Goal: Task Accomplishment & Management: Manage account settings

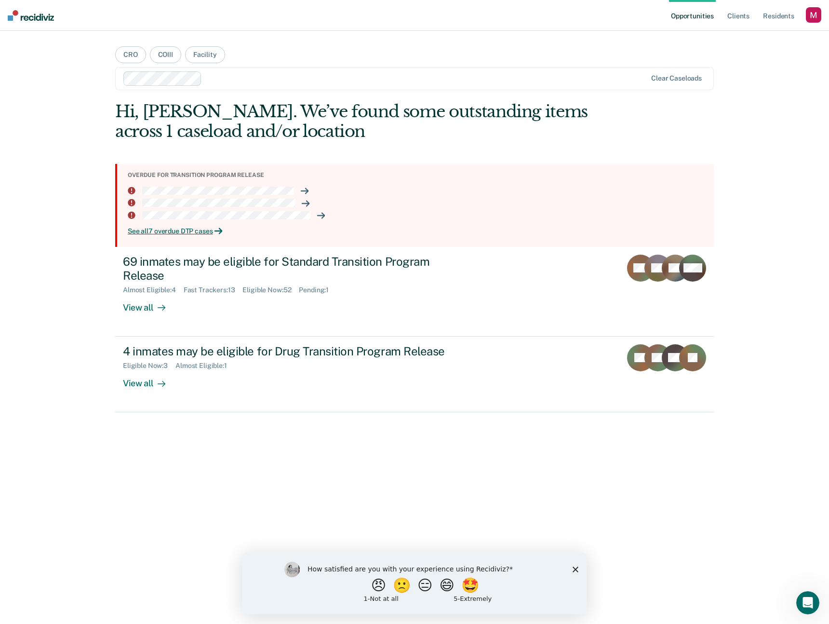
click at [814, 18] on div "button" at bounding box center [813, 14] width 15 height 15
click at [749, 37] on link "Profile" at bounding box center [775, 39] width 78 height 8
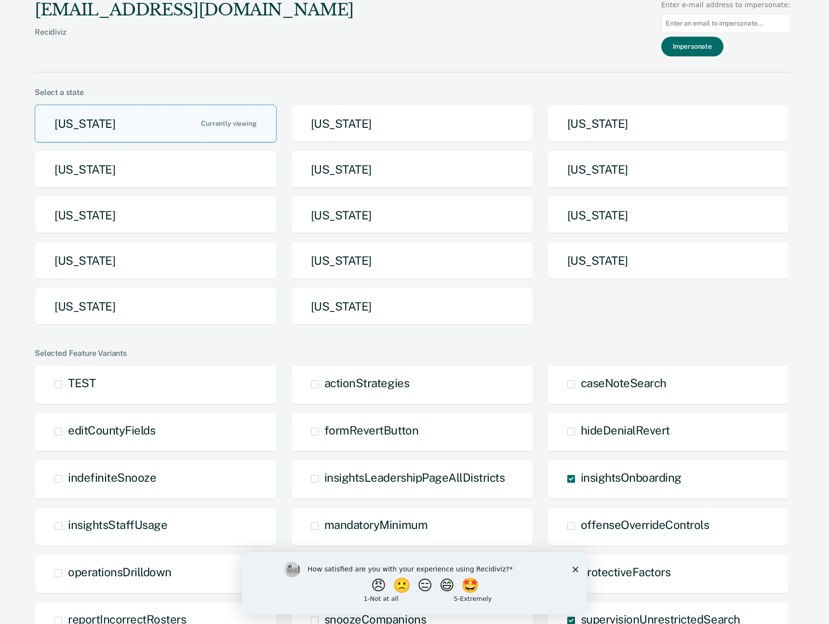
click at [744, 21] on input at bounding box center [725, 23] width 129 height 19
paste input "kjgartner@nd.gov"
type input "kjgartner@nd.gov"
click at [715, 46] on button "Impersonate" at bounding box center [692, 47] width 62 height 20
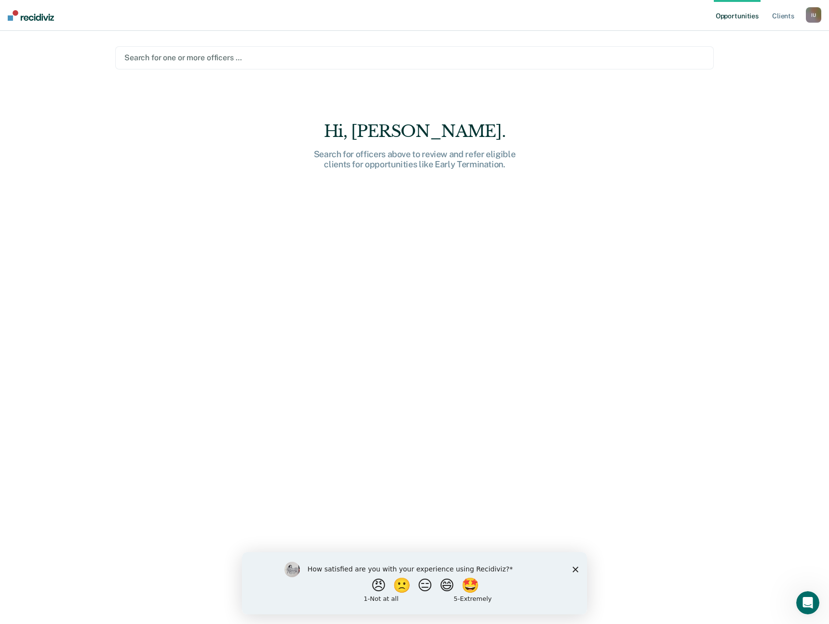
click at [521, 57] on div at bounding box center [414, 57] width 580 height 11
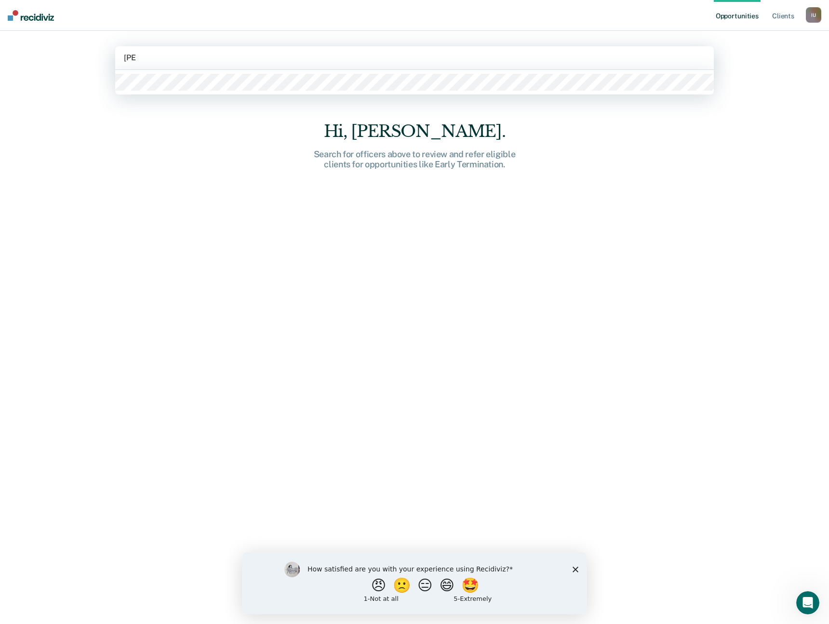
type input "kyl"
click at [435, 160] on div "Search for officers above to review and refer eligible clients for opportunitie…" at bounding box center [414, 159] width 308 height 21
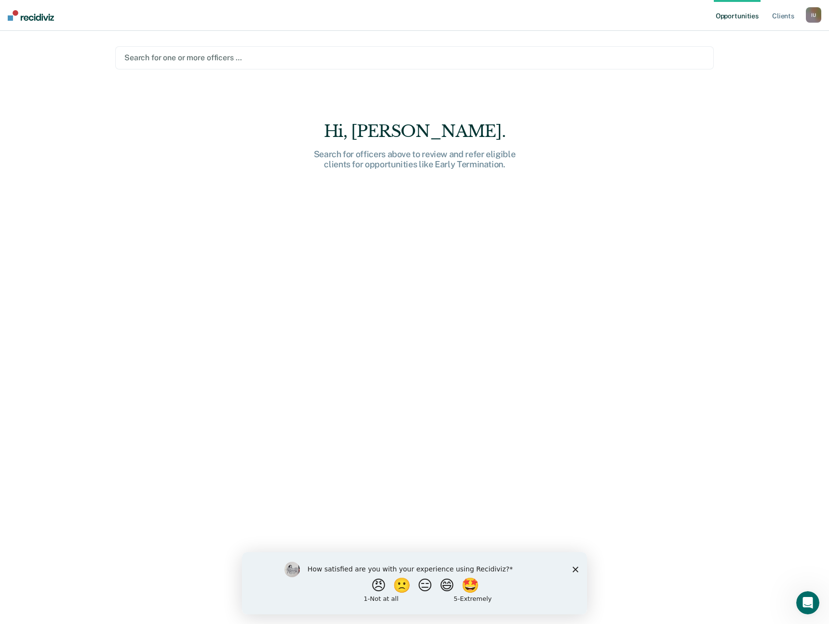
click at [256, 58] on div at bounding box center [414, 57] width 580 height 11
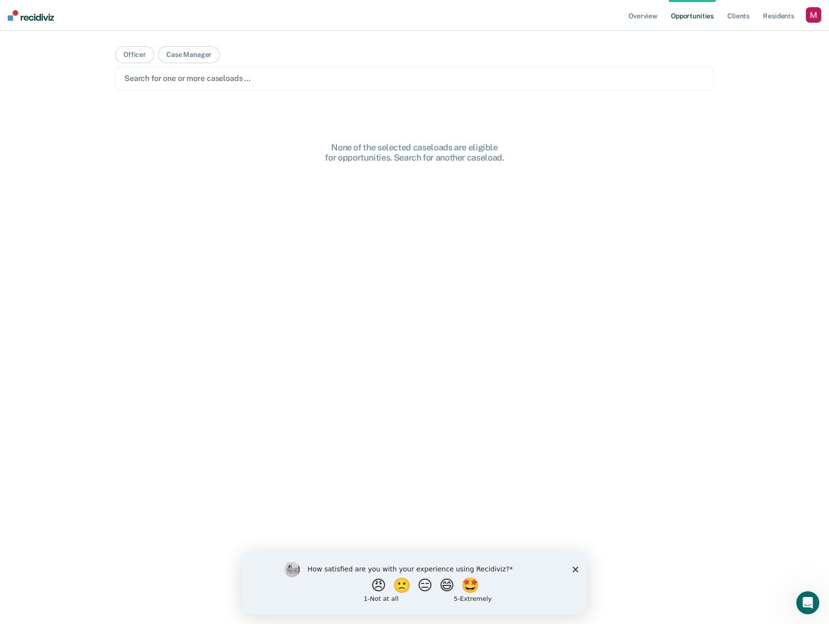
click at [812, 16] on div "button" at bounding box center [813, 14] width 15 height 15
click at [739, 38] on link "Profile" at bounding box center [773, 39] width 82 height 8
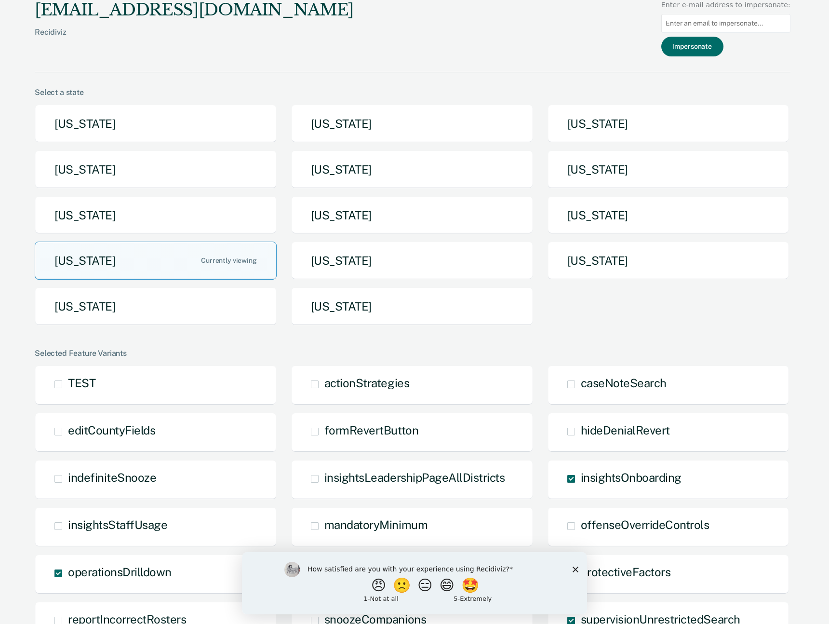
click at [721, 26] on input at bounding box center [725, 23] width 129 height 19
paste input "kjgartner@nd.gov"
type input "kjgartner@nd.gov"
click at [712, 49] on button "Impersonate" at bounding box center [692, 47] width 62 height 20
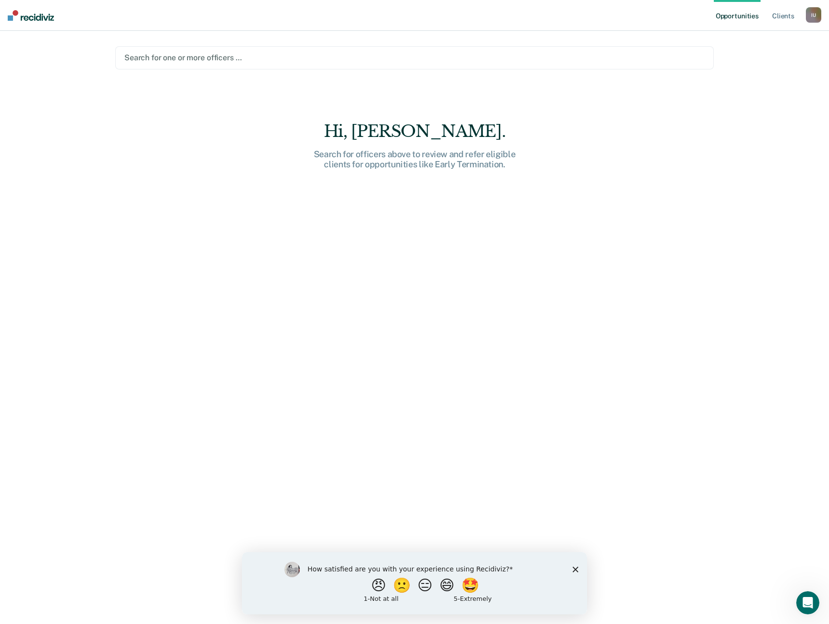
click at [377, 180] on div "Hi, Kylee. Search for officers above to review and refer eligible clients for o…" at bounding box center [414, 379] width 599 height 516
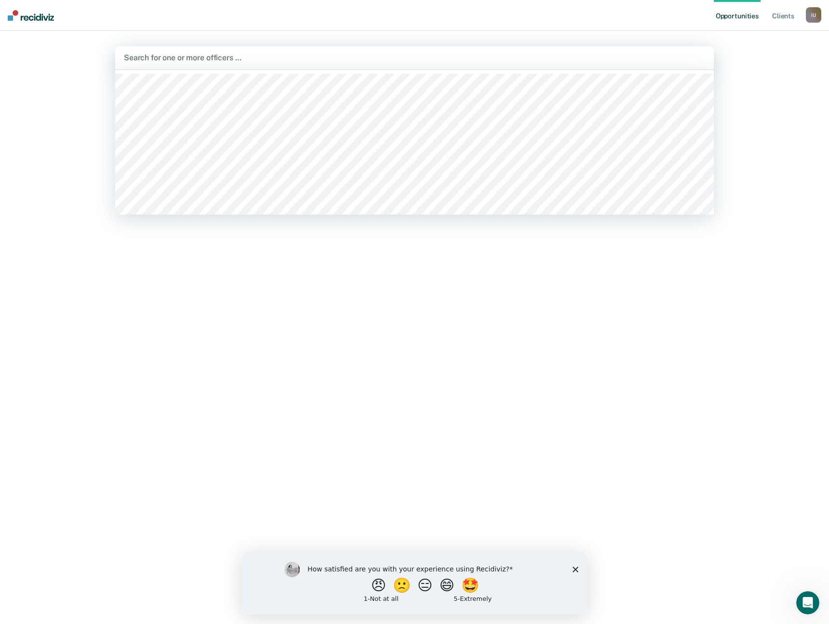
click at [189, 56] on div at bounding box center [414, 57] width 581 height 11
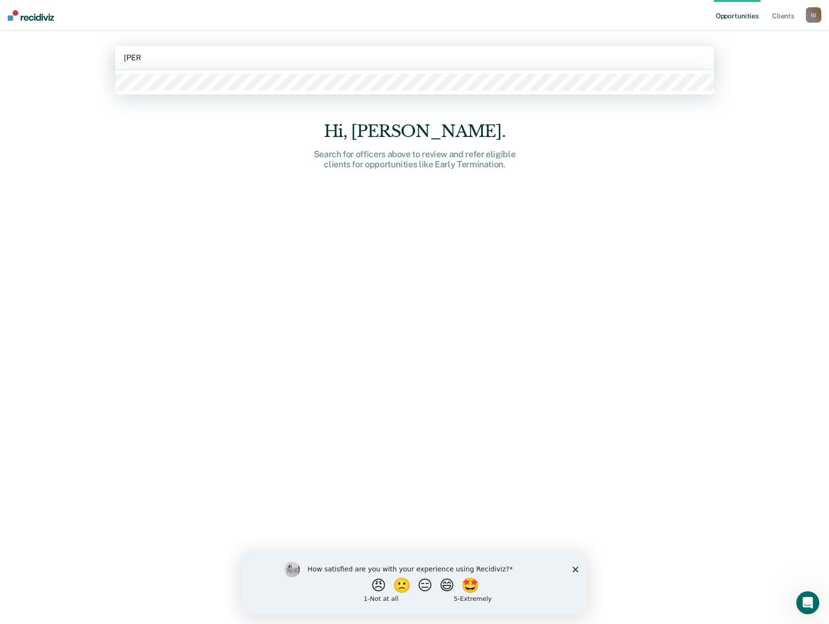
type input "kylee"
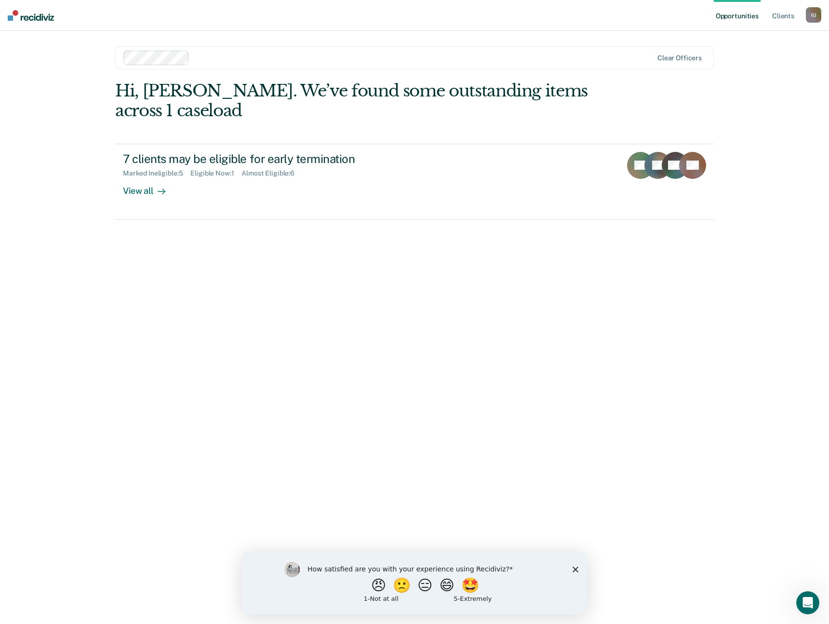
click at [267, 379] on div "Hi, Kylee. We’ve found some outstanding items across 1 caseload 7 clients may b…" at bounding box center [414, 339] width 599 height 516
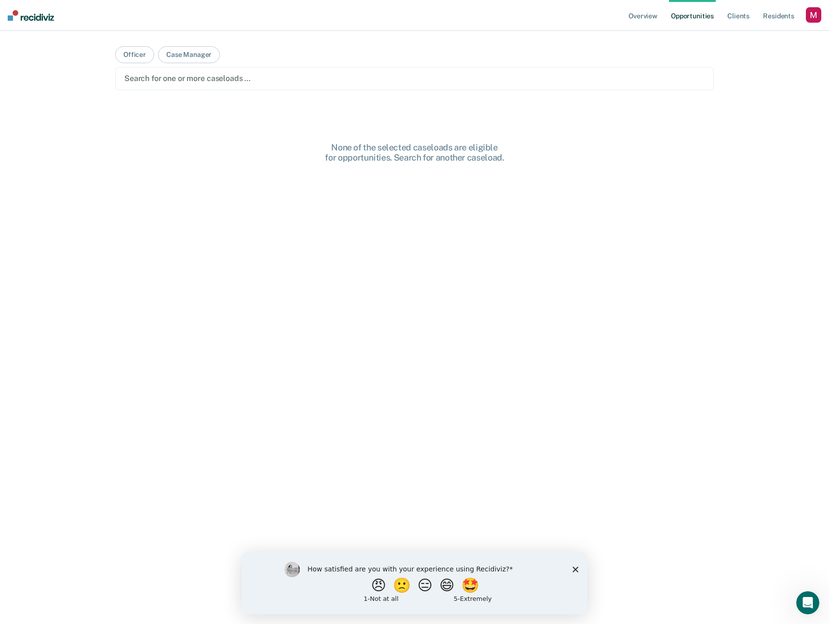
click at [817, 14] on div "button" at bounding box center [813, 14] width 15 height 15
click at [744, 37] on link "Profile" at bounding box center [773, 39] width 82 height 8
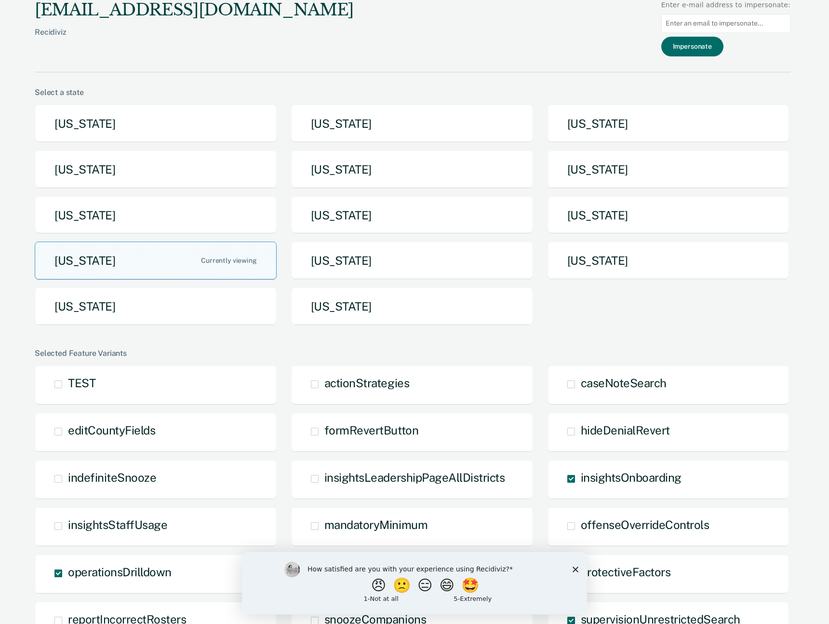
click at [702, 27] on input at bounding box center [725, 23] width 129 height 19
paste input "kjgartner@nd.gov"
type input "kjgartner@nd.gov"
click at [700, 47] on button "Impersonate" at bounding box center [692, 47] width 62 height 20
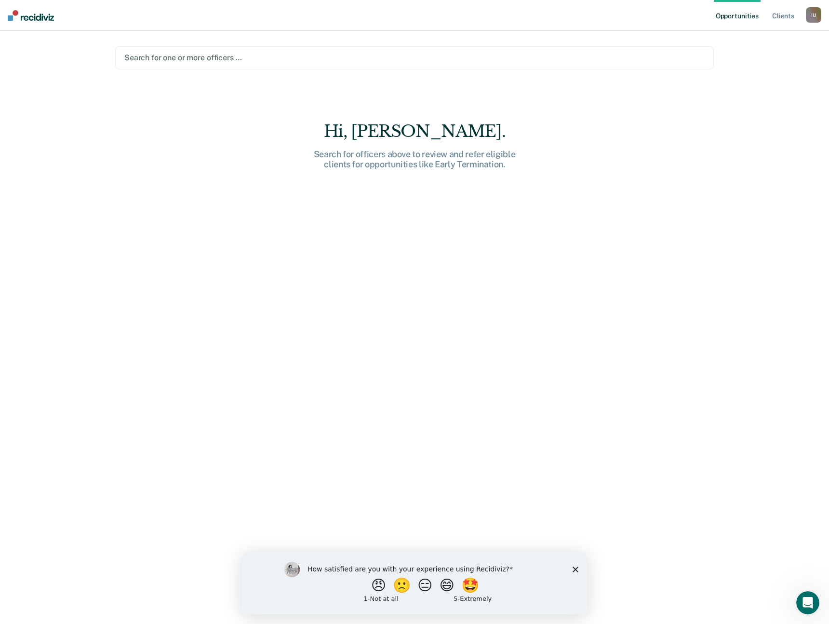
click at [422, 161] on div "Search for officers above to review and refer eligible clients for opportunitie…" at bounding box center [414, 159] width 308 height 21
click at [232, 54] on div at bounding box center [414, 57] width 580 height 11
click at [812, 17] on div "I U" at bounding box center [813, 14] width 15 height 15
click at [741, 39] on link "Profile" at bounding box center [773, 39] width 80 height 8
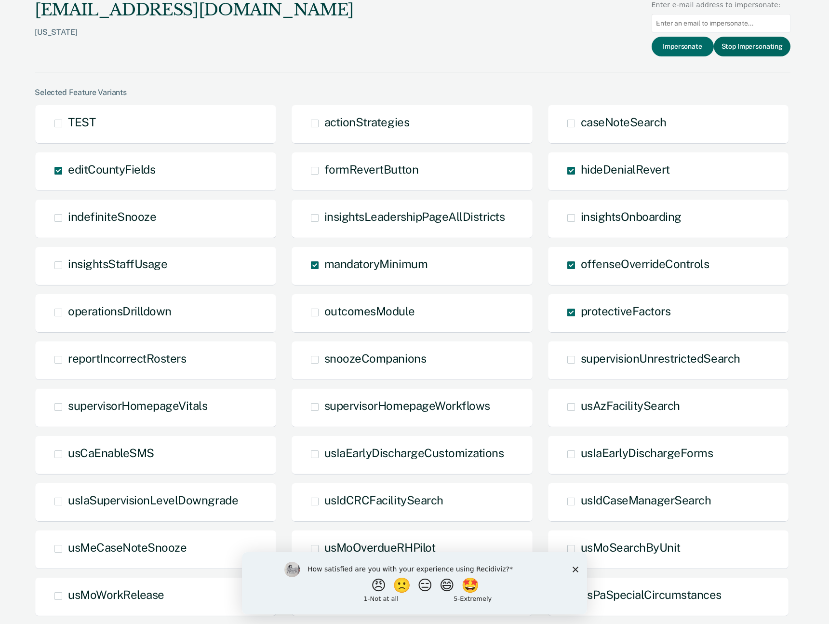
click at [761, 47] on button "Stop Impersonating" at bounding box center [752, 47] width 77 height 20
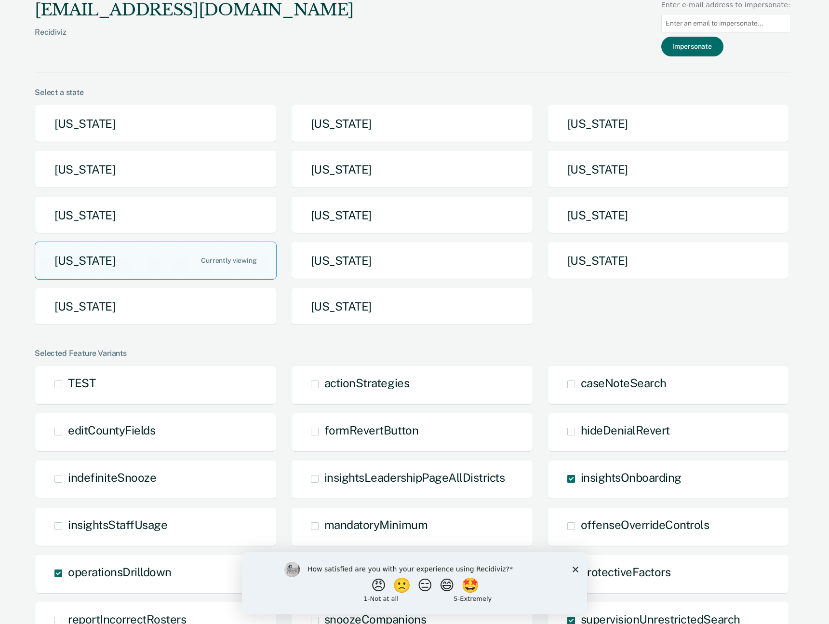
click at [755, 22] on input at bounding box center [725, 23] width 129 height 19
paste input "[EMAIL_ADDRESS][DOMAIN_NAME]"
type input "[EMAIL_ADDRESS][DOMAIN_NAME]"
click at [718, 48] on button "Impersonate" at bounding box center [692, 47] width 62 height 20
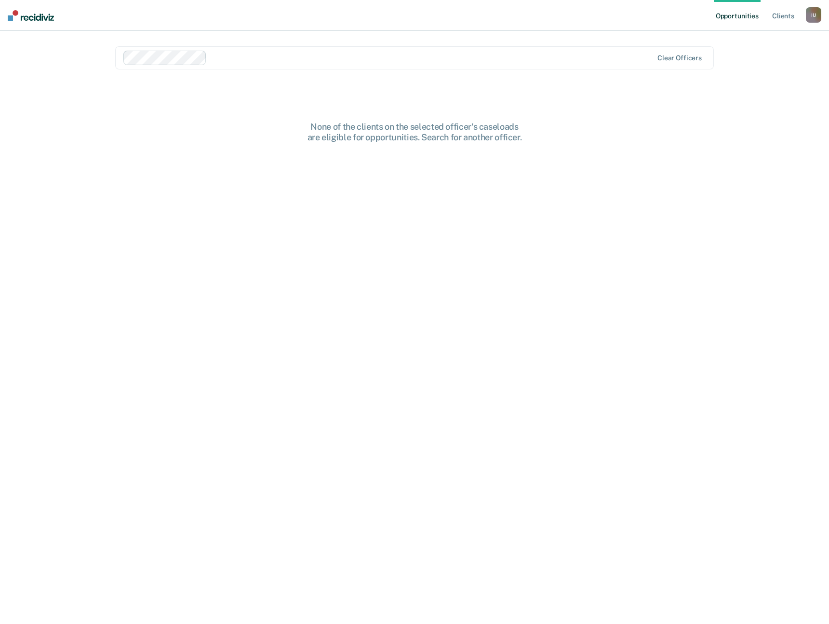
click at [801, 15] on ul "Opportunities Client s" at bounding box center [760, 15] width 92 height 31
click at [808, 16] on div "I U" at bounding box center [813, 14] width 15 height 15
click at [757, 37] on link "Profile" at bounding box center [773, 39] width 80 height 8
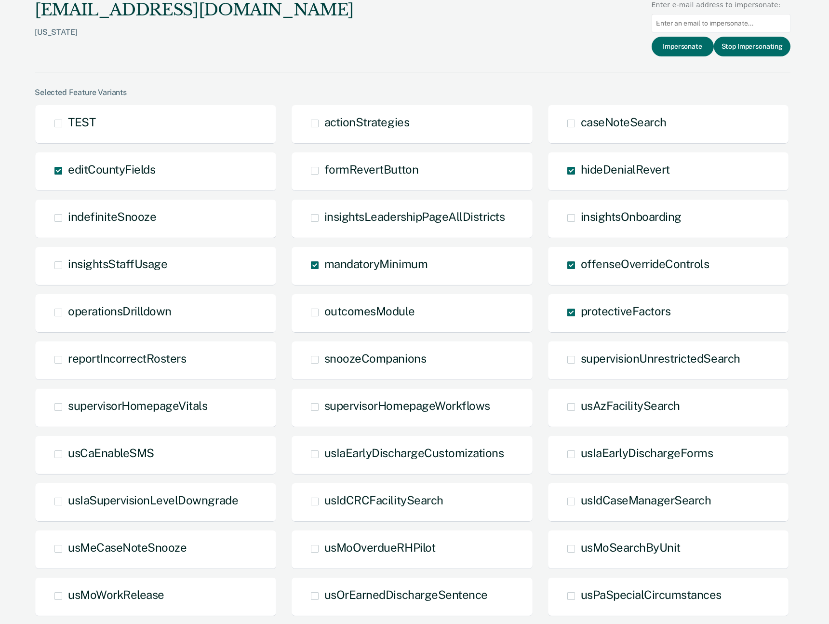
click at [762, 25] on input at bounding box center [721, 23] width 139 height 19
paste input "[EMAIL_ADDRESS][DOMAIN_NAME]"
type input "[EMAIL_ADDRESS][DOMAIN_NAME]"
click at [691, 48] on button "Impersonate" at bounding box center [683, 47] width 62 height 20
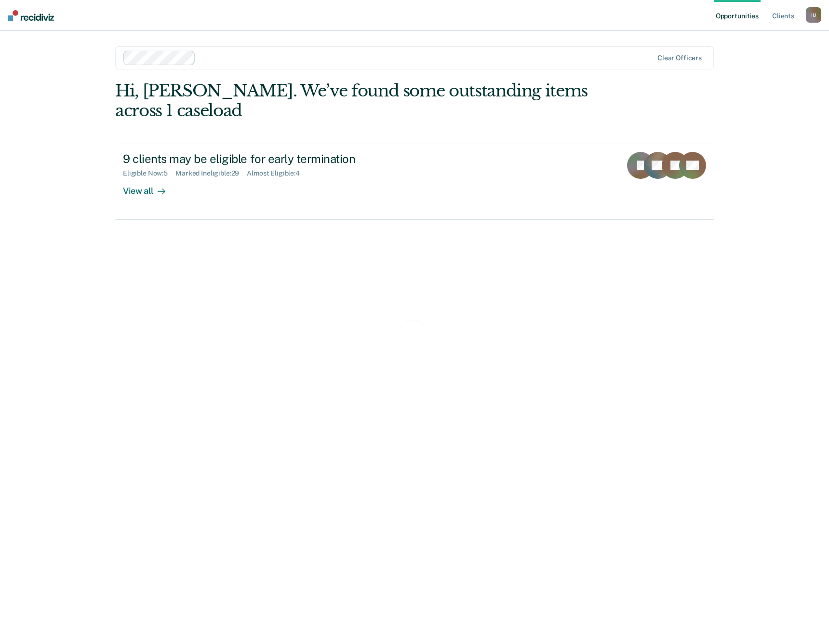
click at [818, 10] on div "I U" at bounding box center [813, 14] width 15 height 15
drag, startPoint x: 776, startPoint y: 134, endPoint x: 770, endPoint y: 132, distance: 6.0
click at [771, 132] on div "Opportunities Client s Impersonated User I U Profile How it works Log Out Clear…" at bounding box center [414, 312] width 829 height 624
click at [770, 132] on div "Opportunities Client s Impersonated User I U Profile How it works Log Out Clear…" at bounding box center [414, 312] width 829 height 624
click at [412, 93] on div "Hi, [PERSON_NAME]. We’ve found some outstanding items across 1 caseload" at bounding box center [354, 101] width 479 height 40
